Goal: Download file/media

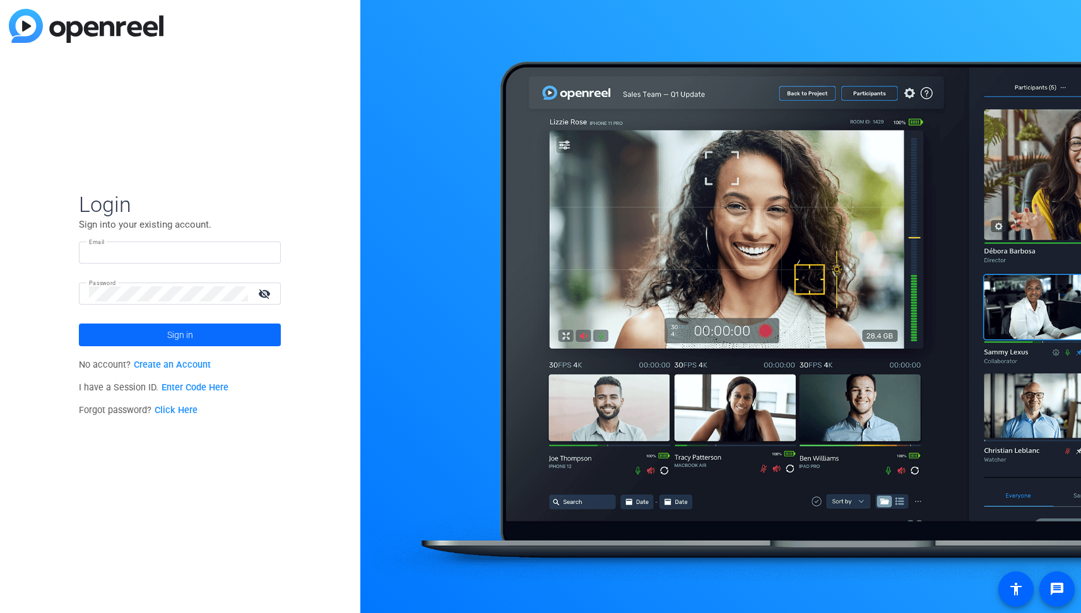
type input "[EMAIL_ADDRESS][DOMAIN_NAME]"
click at [220, 338] on span at bounding box center [180, 335] width 202 height 30
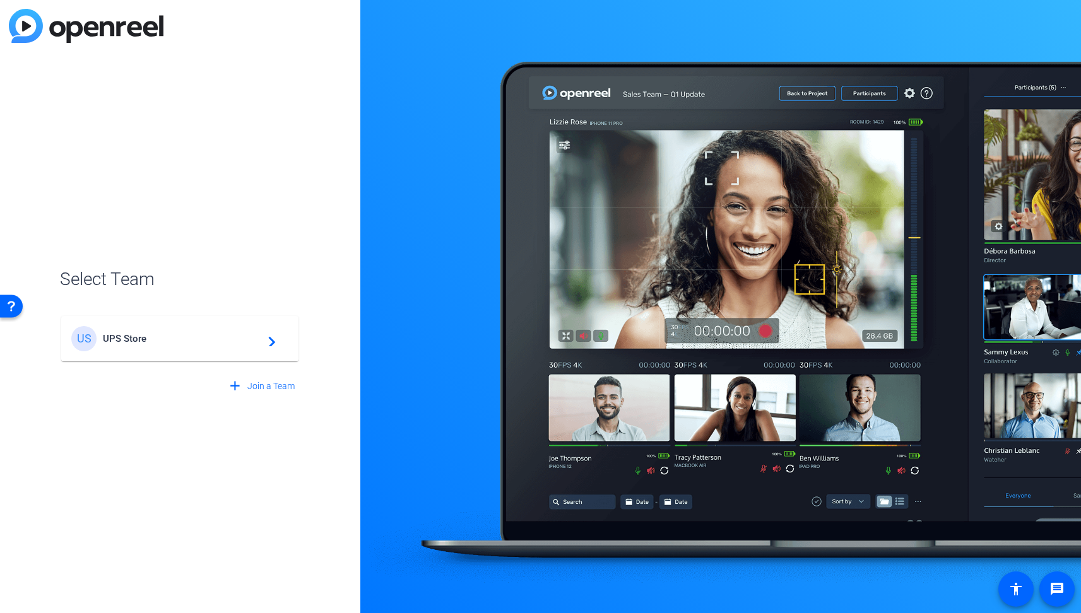
click at [205, 340] on span "UPS Store" at bounding box center [182, 338] width 158 height 11
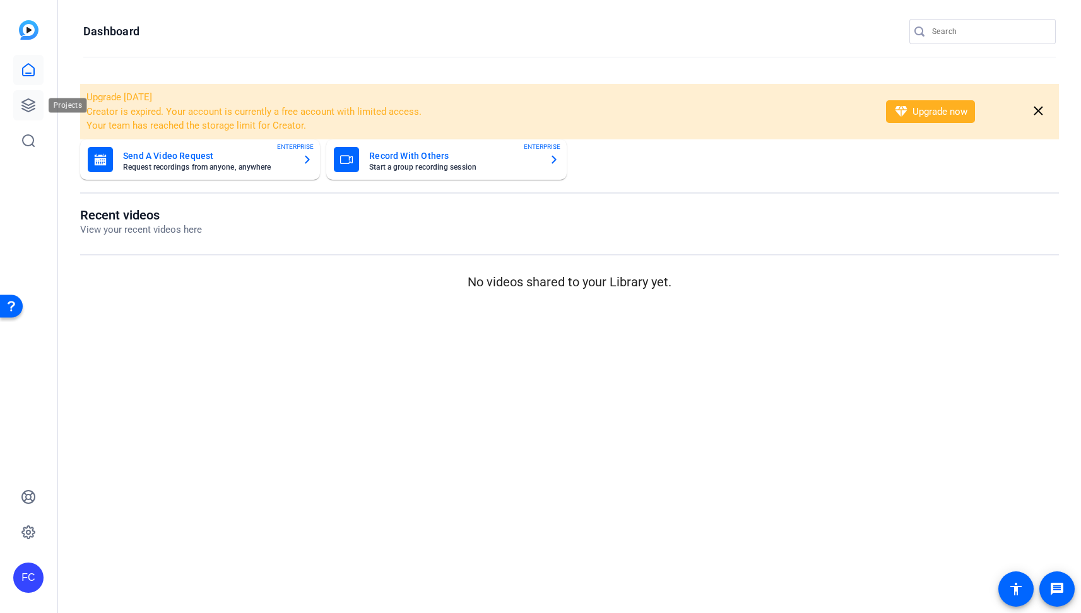
click at [31, 98] on icon at bounding box center [28, 105] width 15 height 15
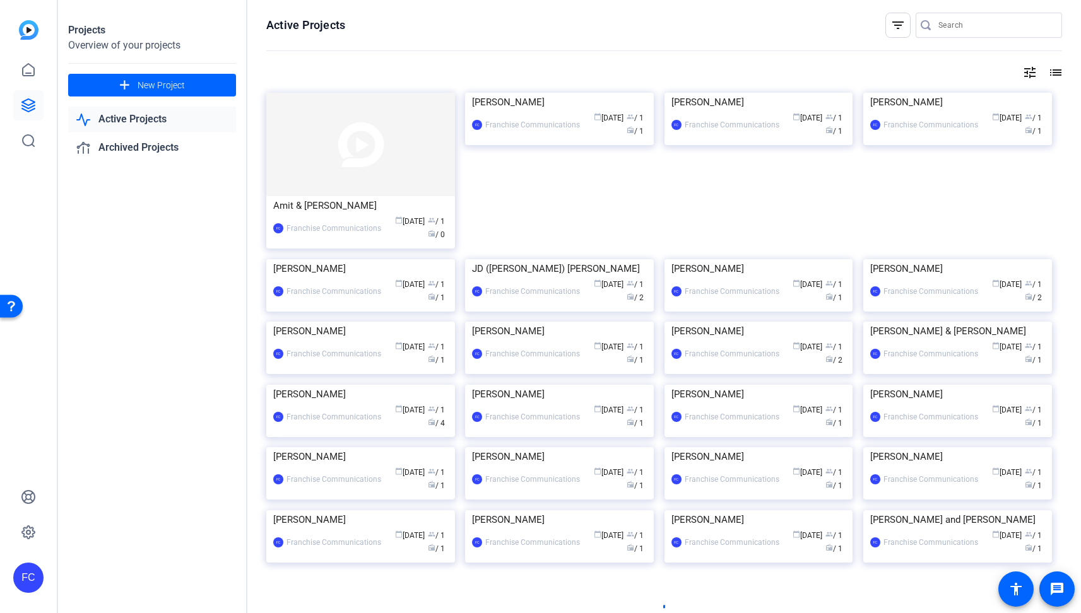
click at [966, 30] on input "Search" at bounding box center [995, 25] width 114 height 15
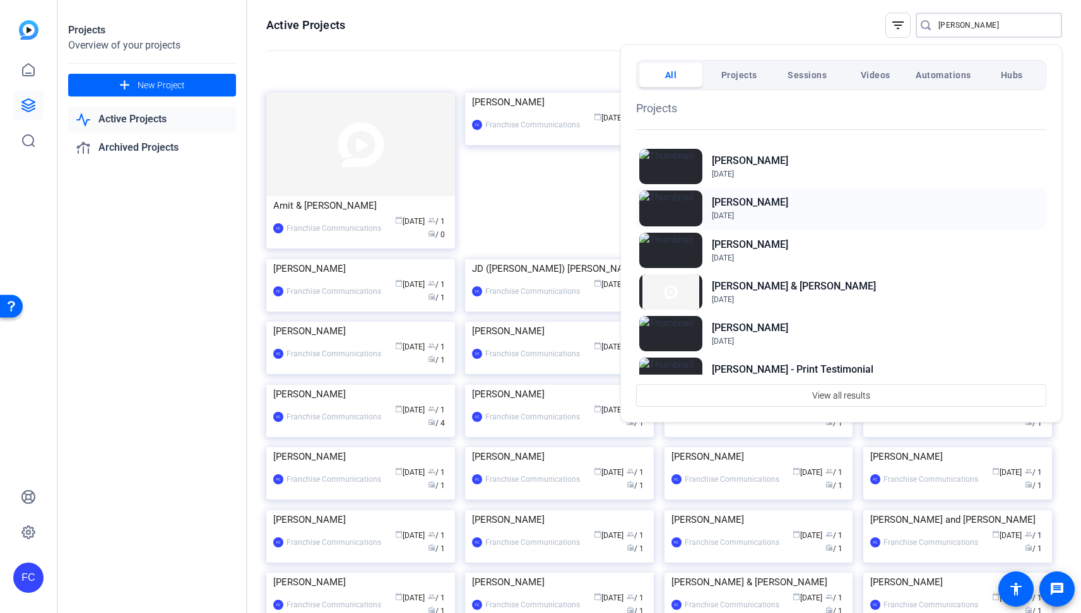
type input "[PERSON_NAME]"
click at [674, 203] on img at bounding box center [670, 208] width 63 height 35
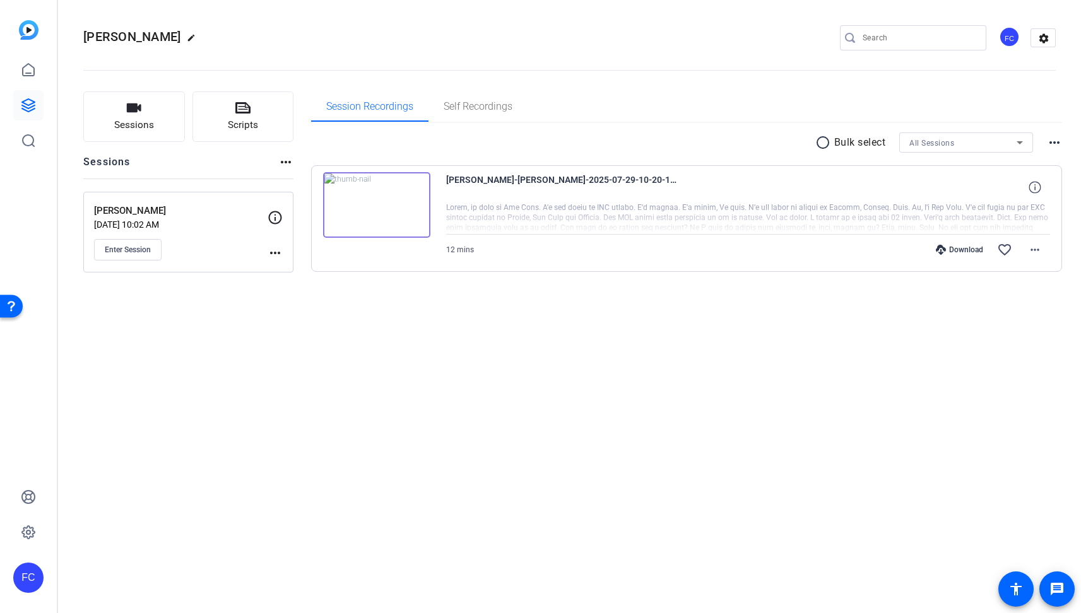
click at [943, 257] on div "Download favorite_border more_horiz" at bounding box center [838, 250] width 423 height 30
click at [957, 247] on div "Download" at bounding box center [959, 250] width 60 height 10
